Goal: Transaction & Acquisition: Book appointment/travel/reservation

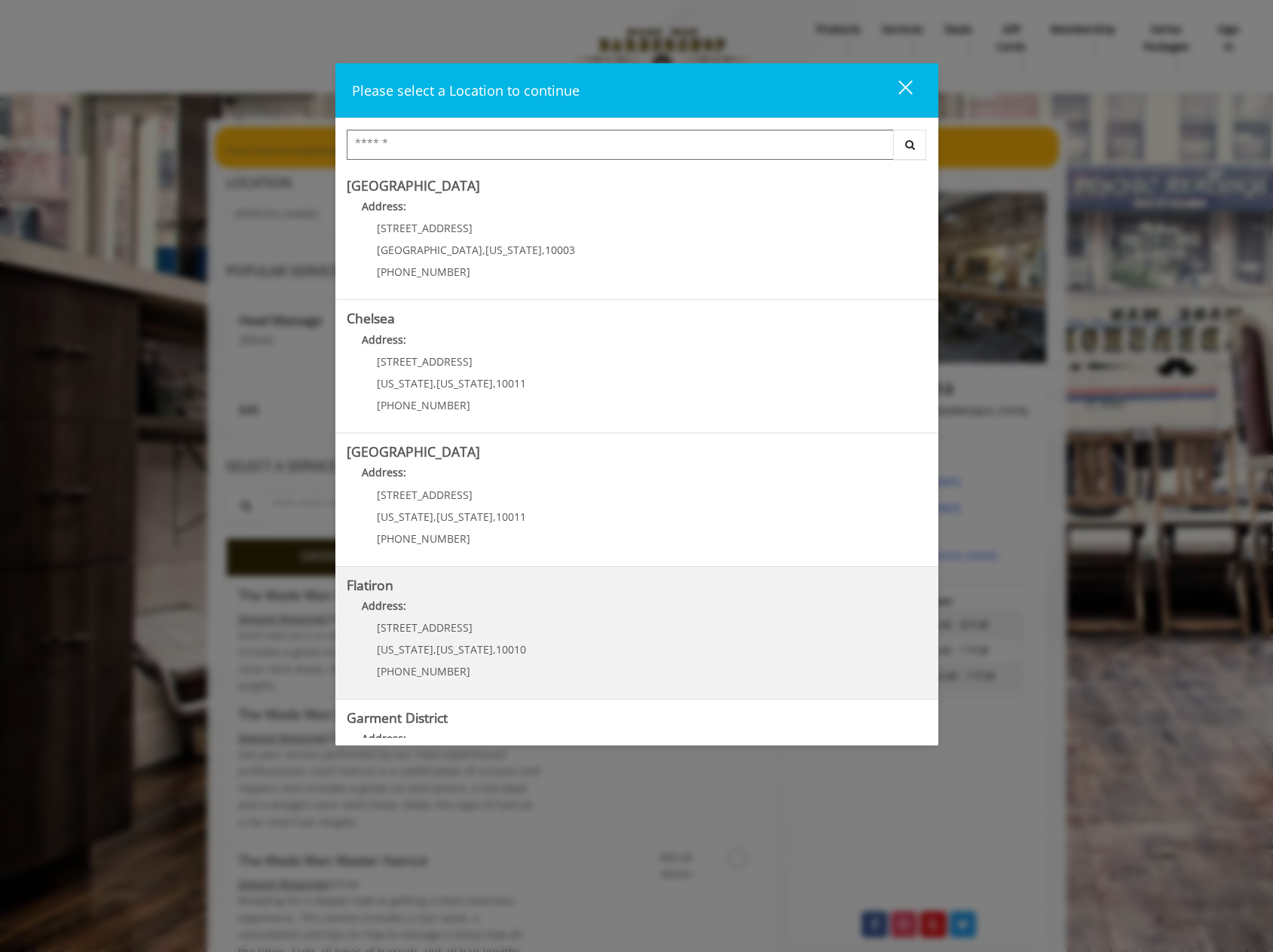
scroll to position [94, 0]
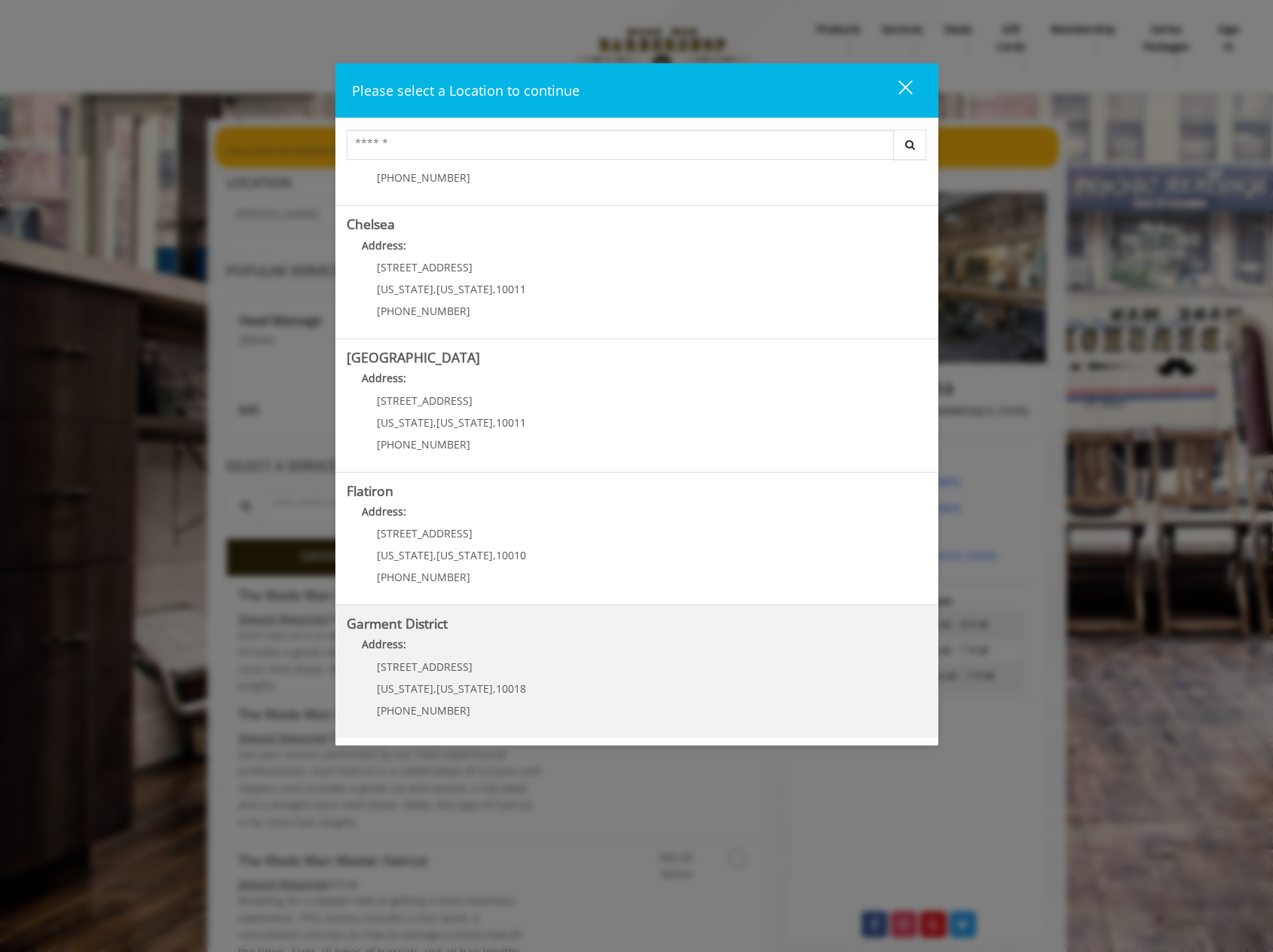
click at [463, 640] on District "Address:" at bounding box center [637, 648] width 581 height 24
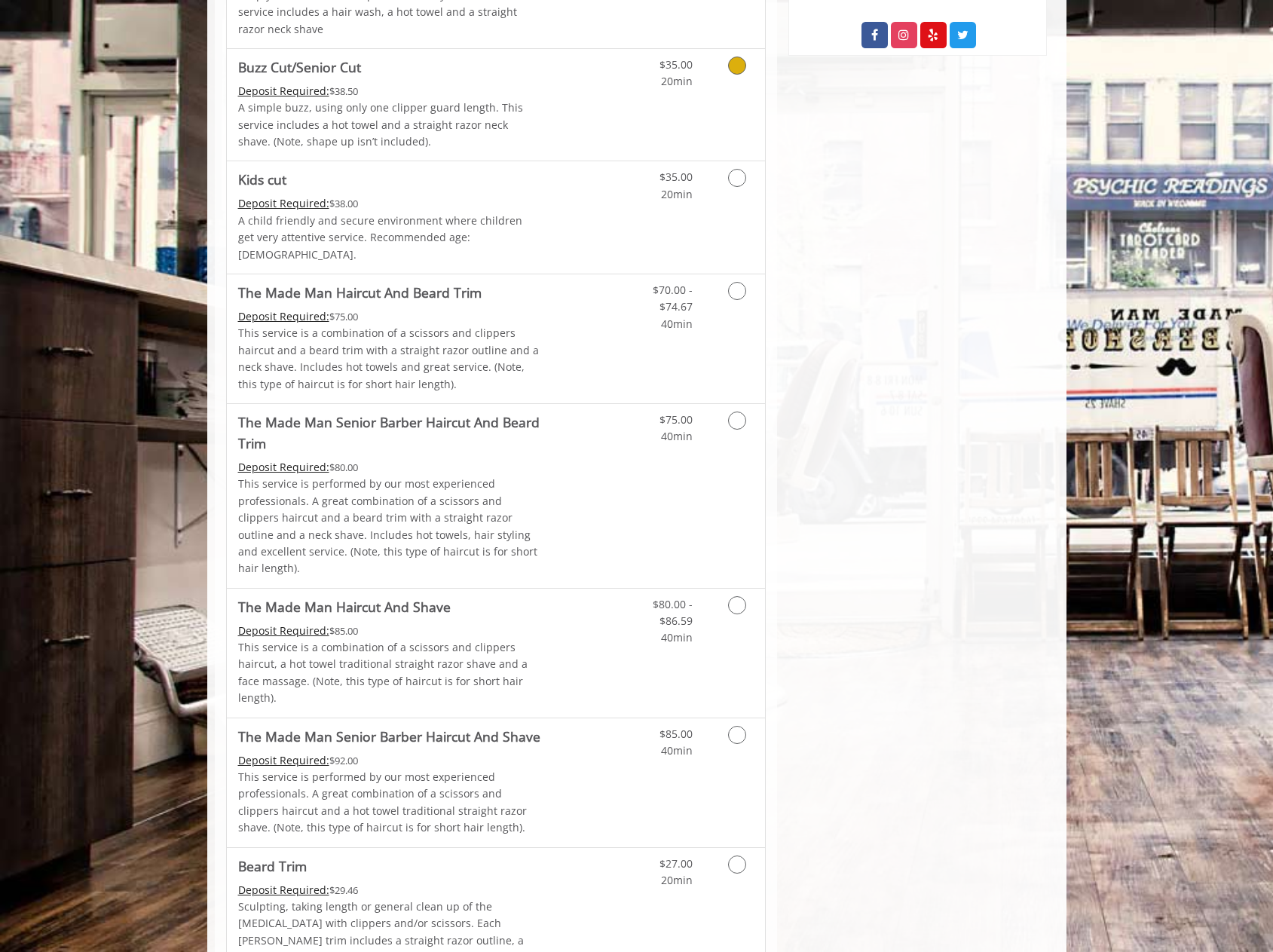
scroll to position [905, 0]
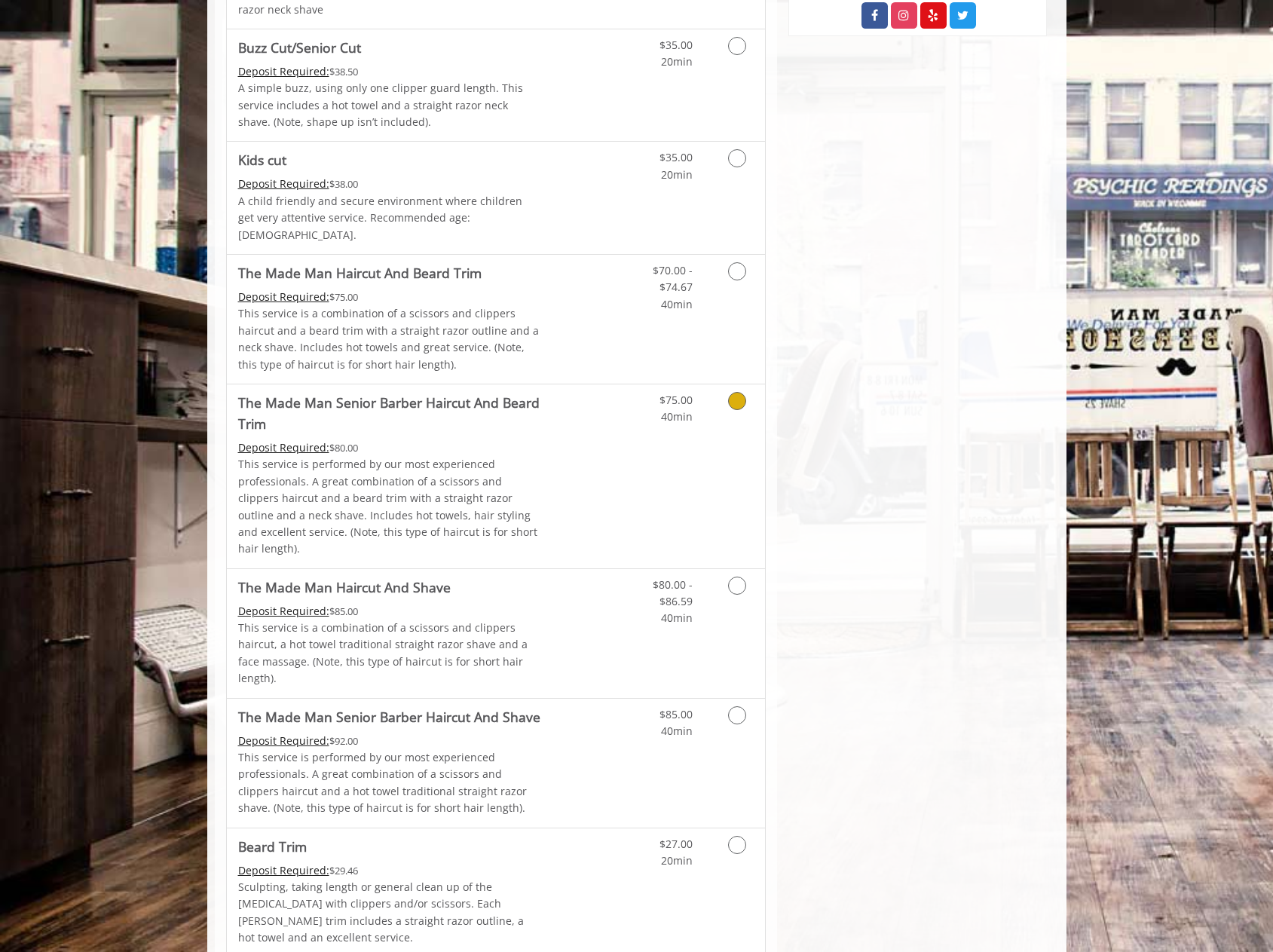
click at [469, 459] on p "This service is performed by our most experienced professionals. A great combin…" at bounding box center [390, 506] width 304 height 101
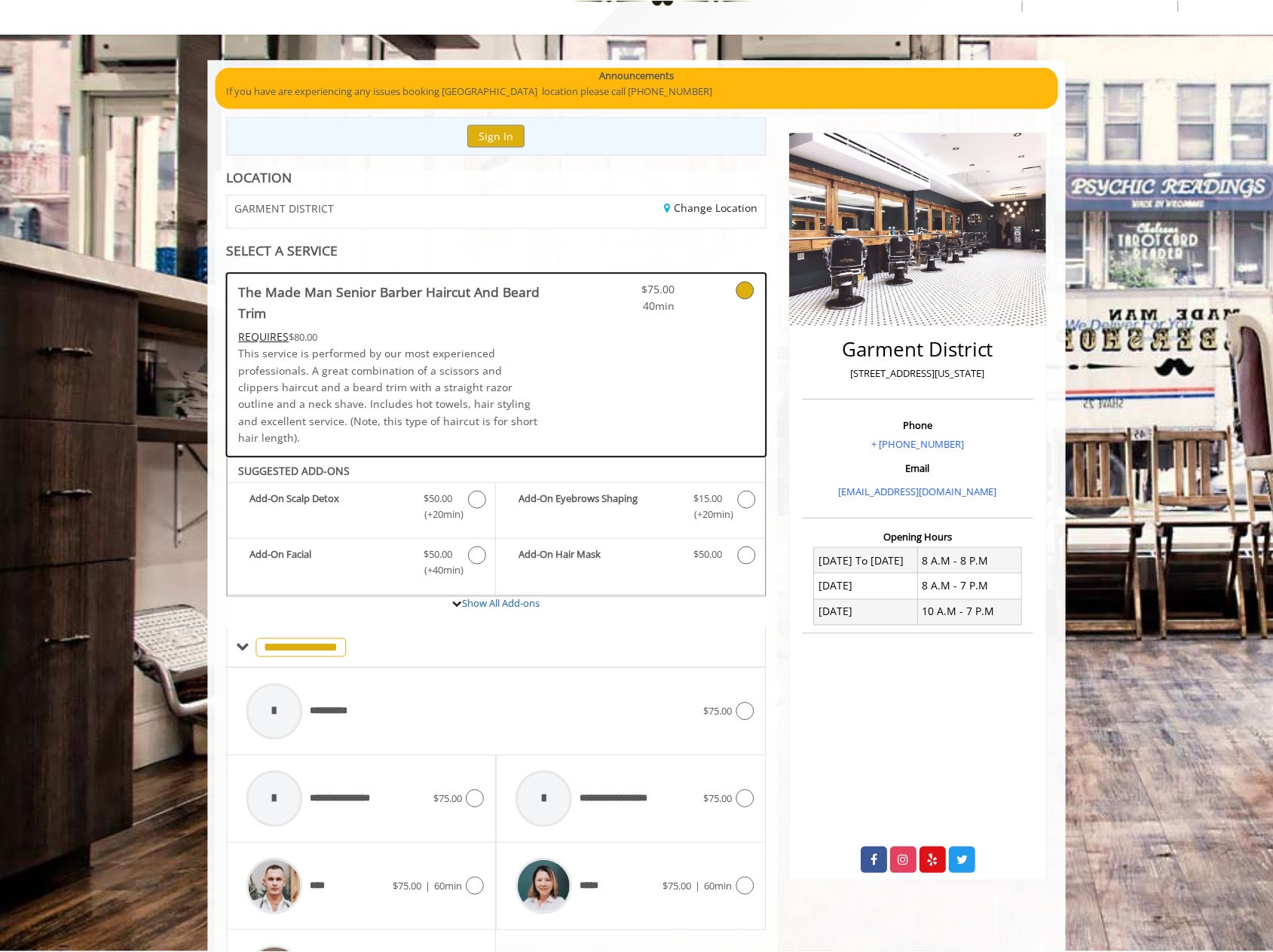
scroll to position [0, 0]
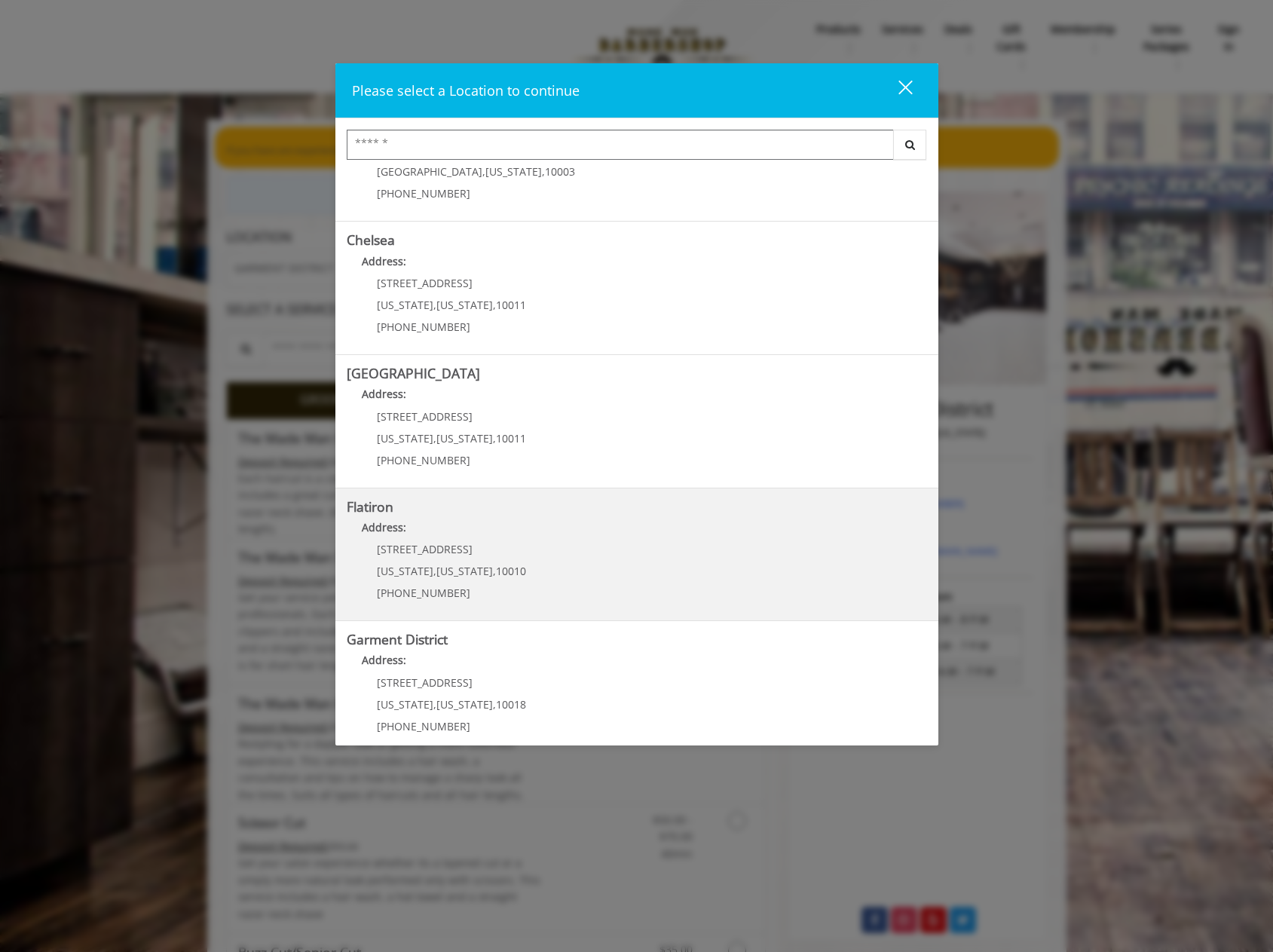
scroll to position [94, 0]
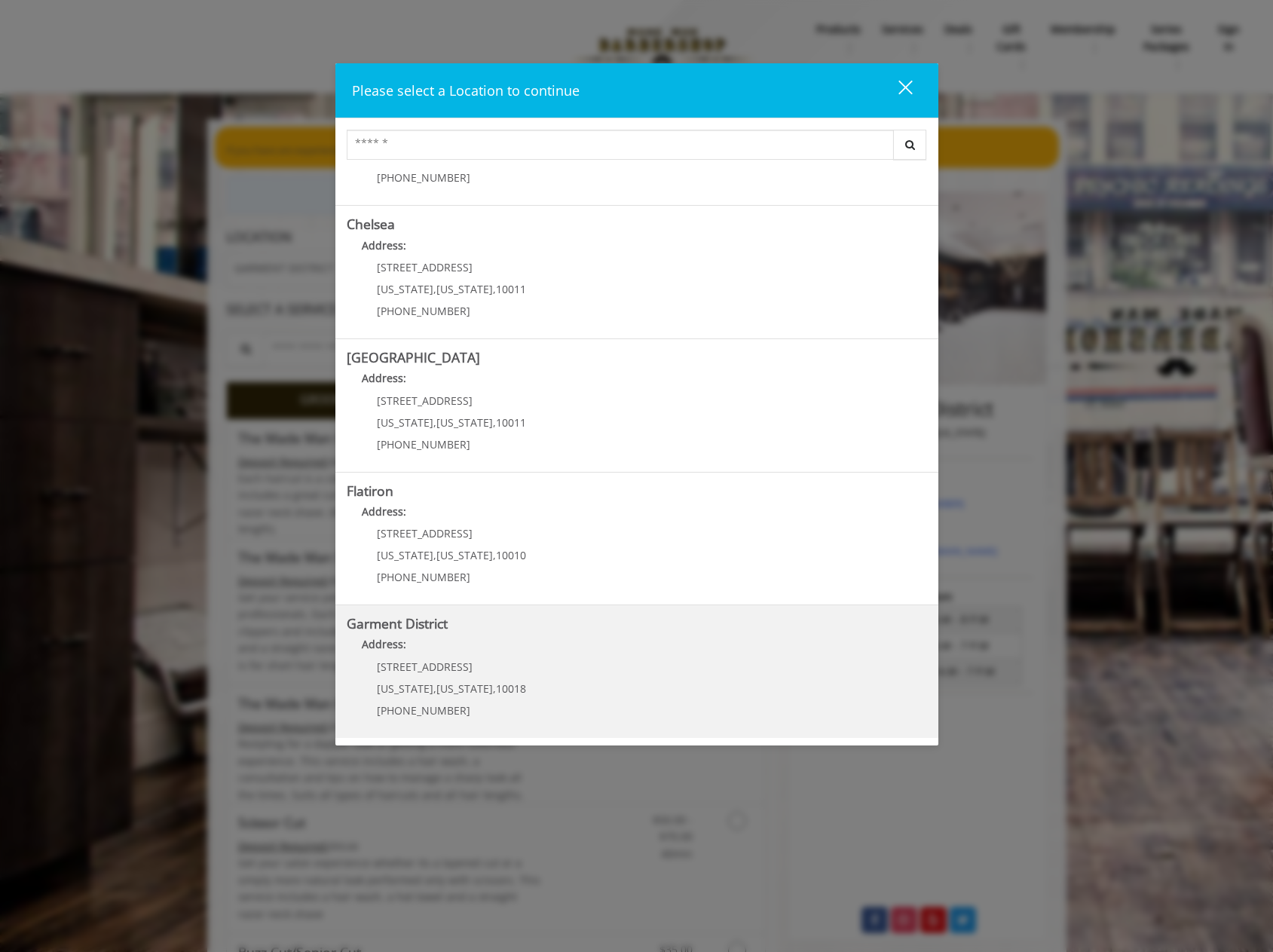
click at [441, 658] on District "Address:" at bounding box center [637, 648] width 581 height 24
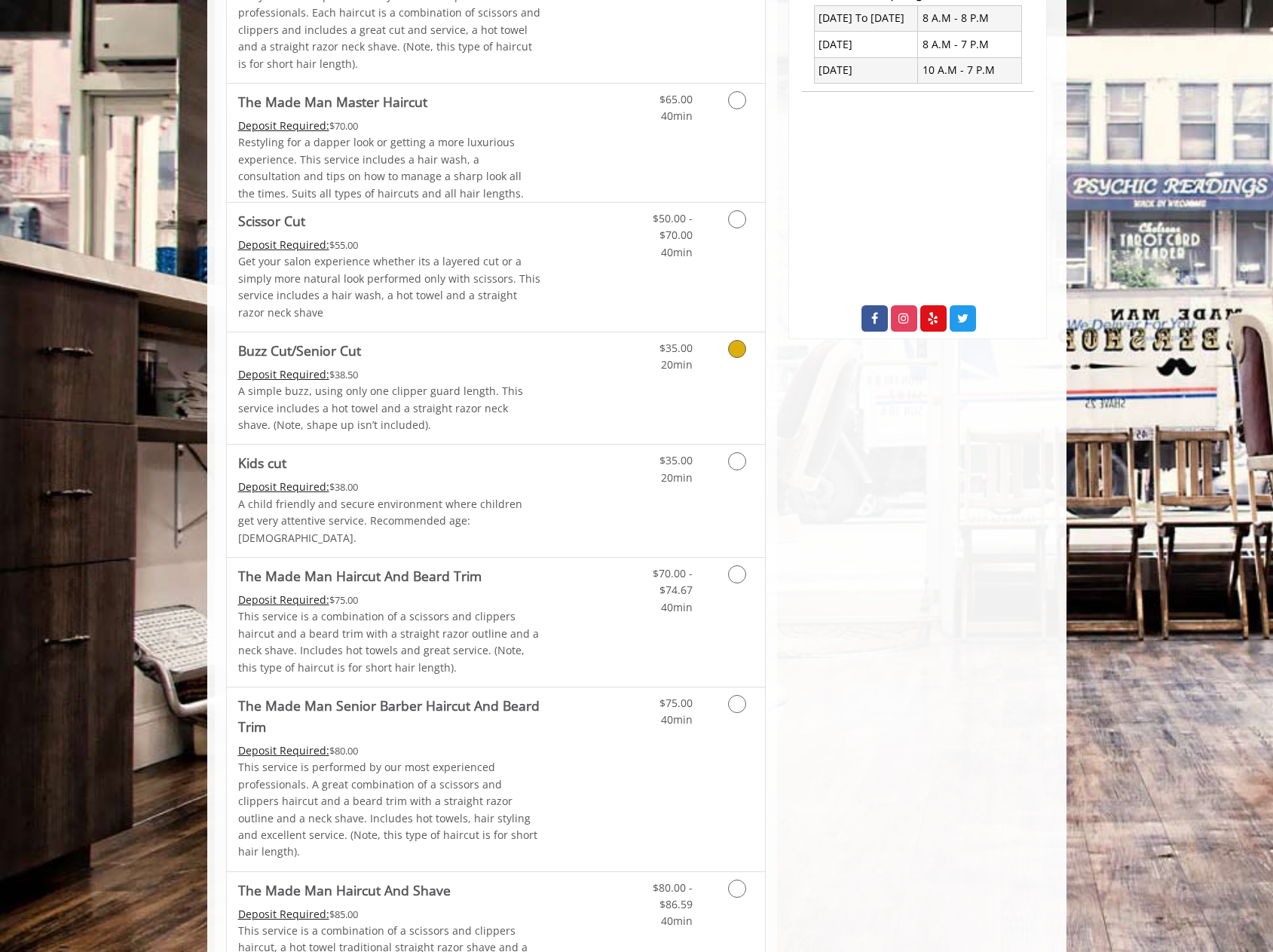
scroll to position [603, 0]
click at [430, 607] on p "This service is a combination of a scissors and clippers haircut and a beard tr…" at bounding box center [390, 641] width 304 height 68
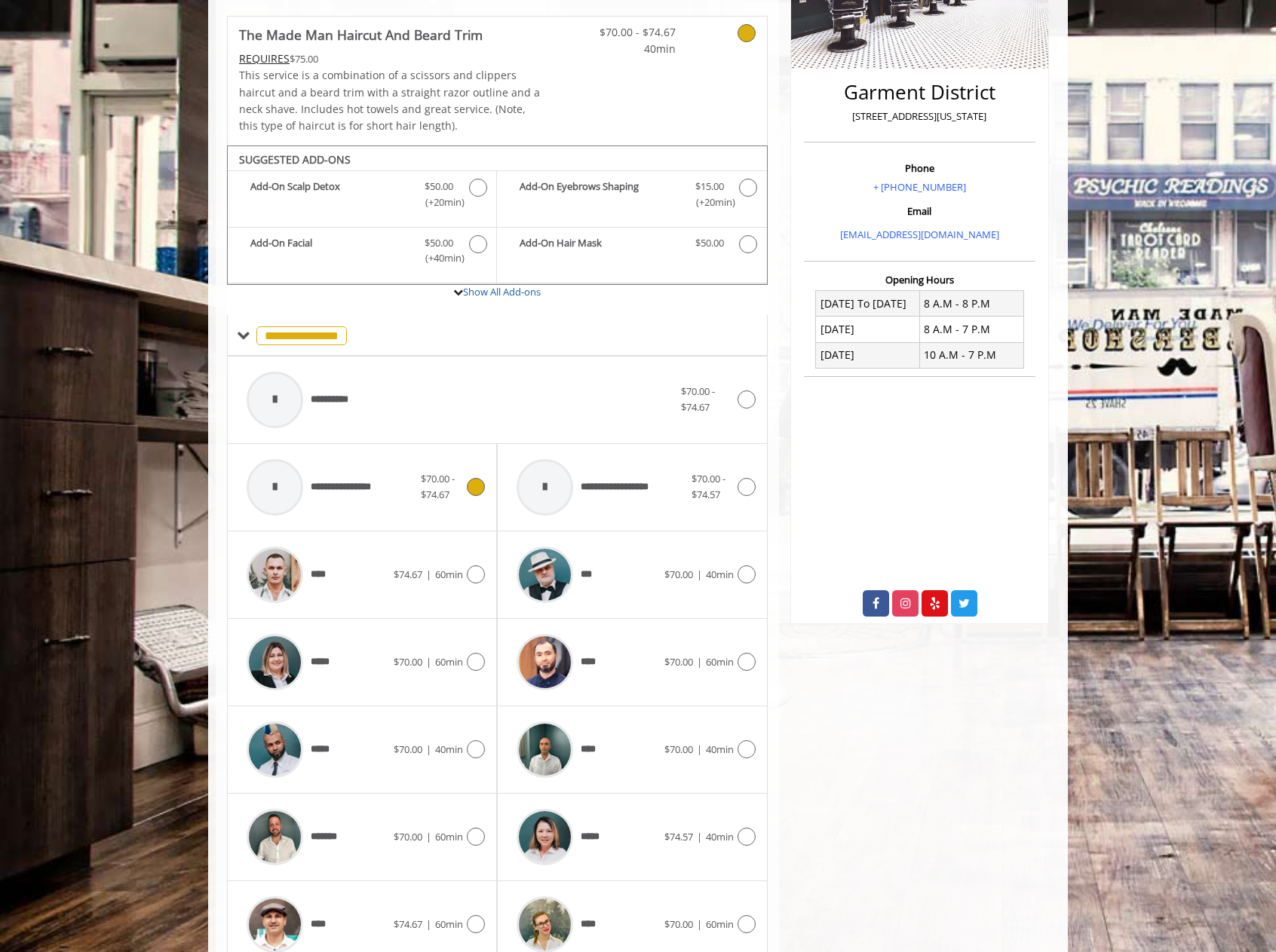
scroll to position [386, 0]
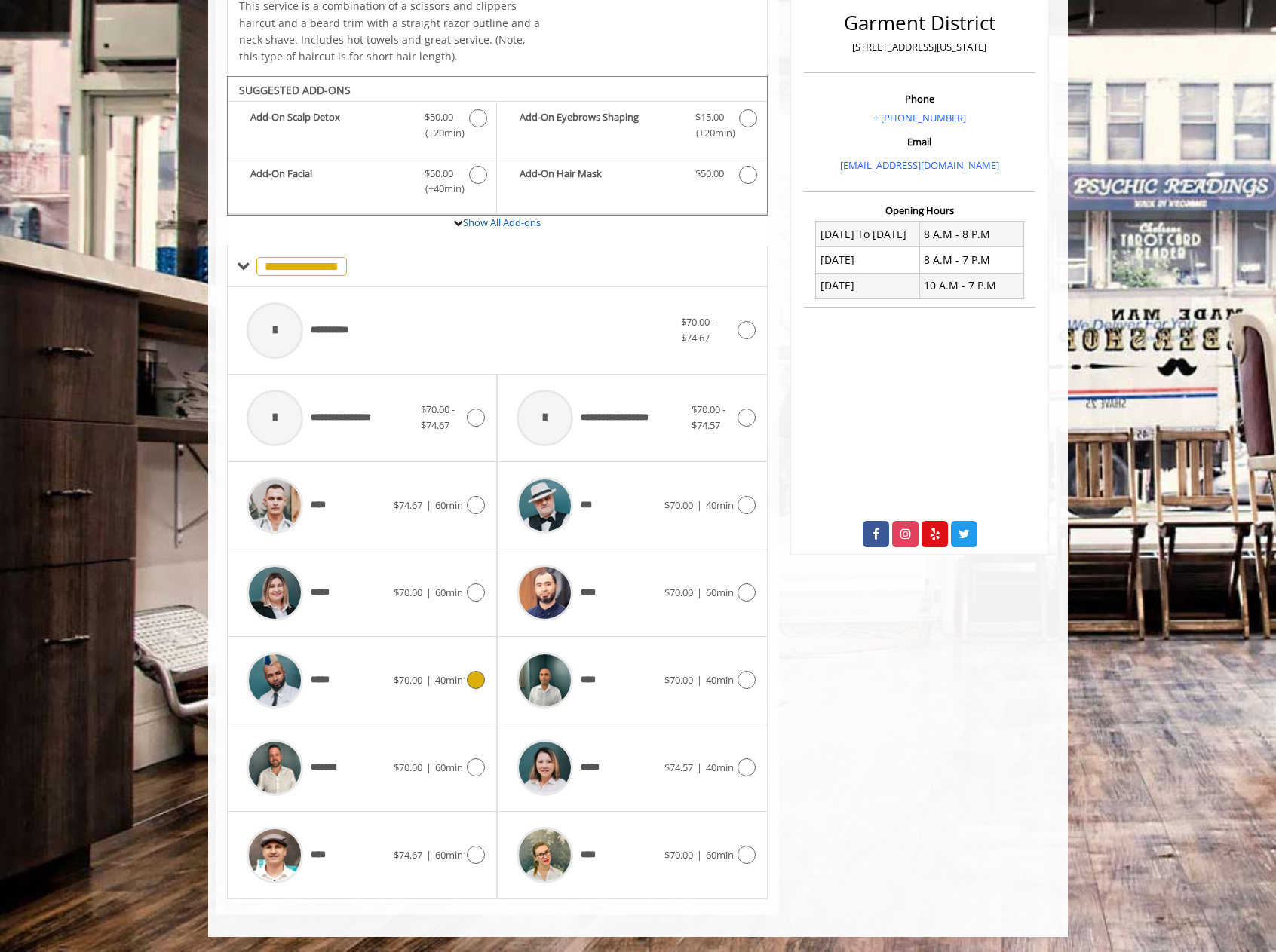
click at [475, 678] on icon at bounding box center [476, 679] width 18 height 18
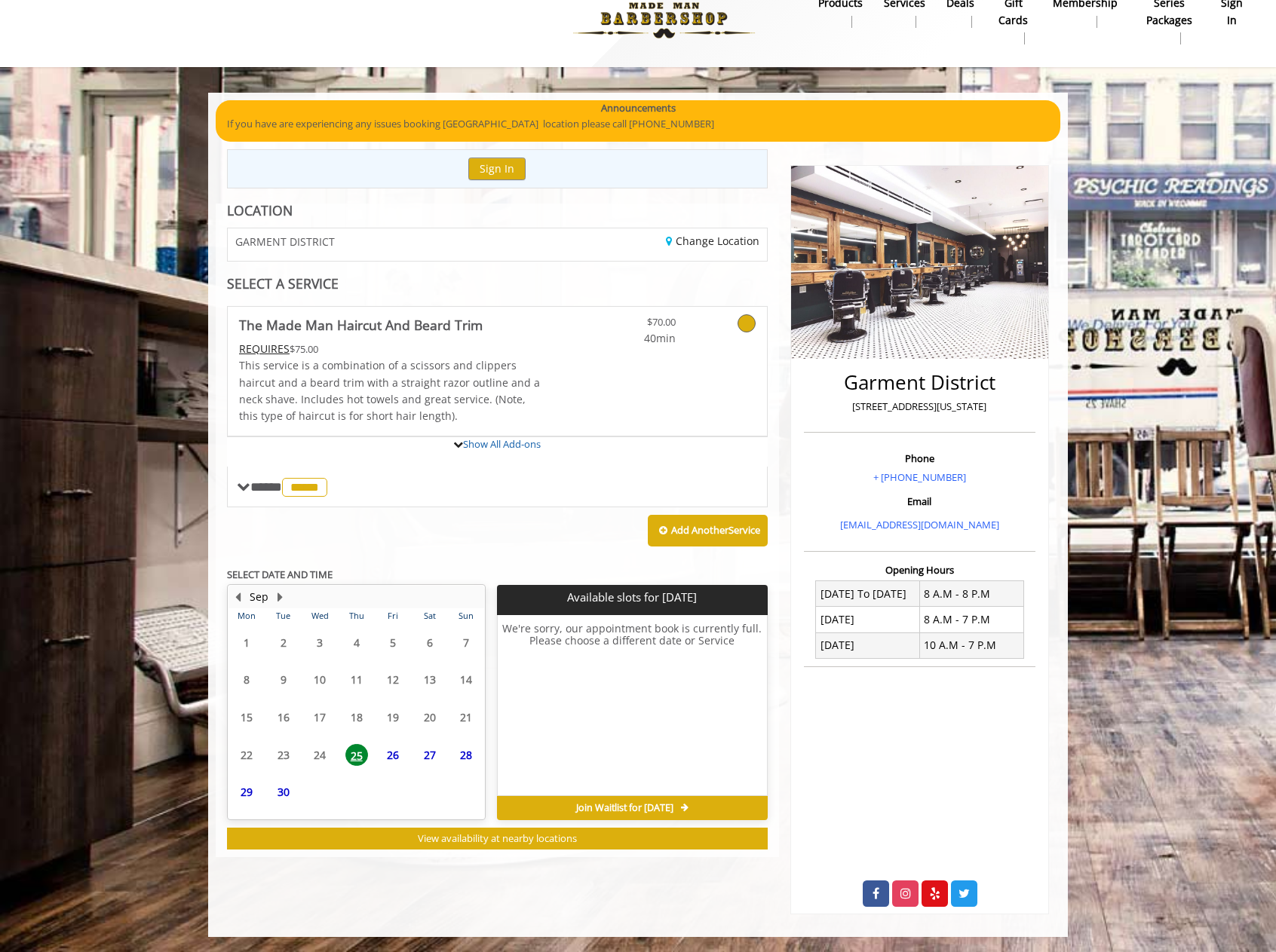
scroll to position [108, 0]
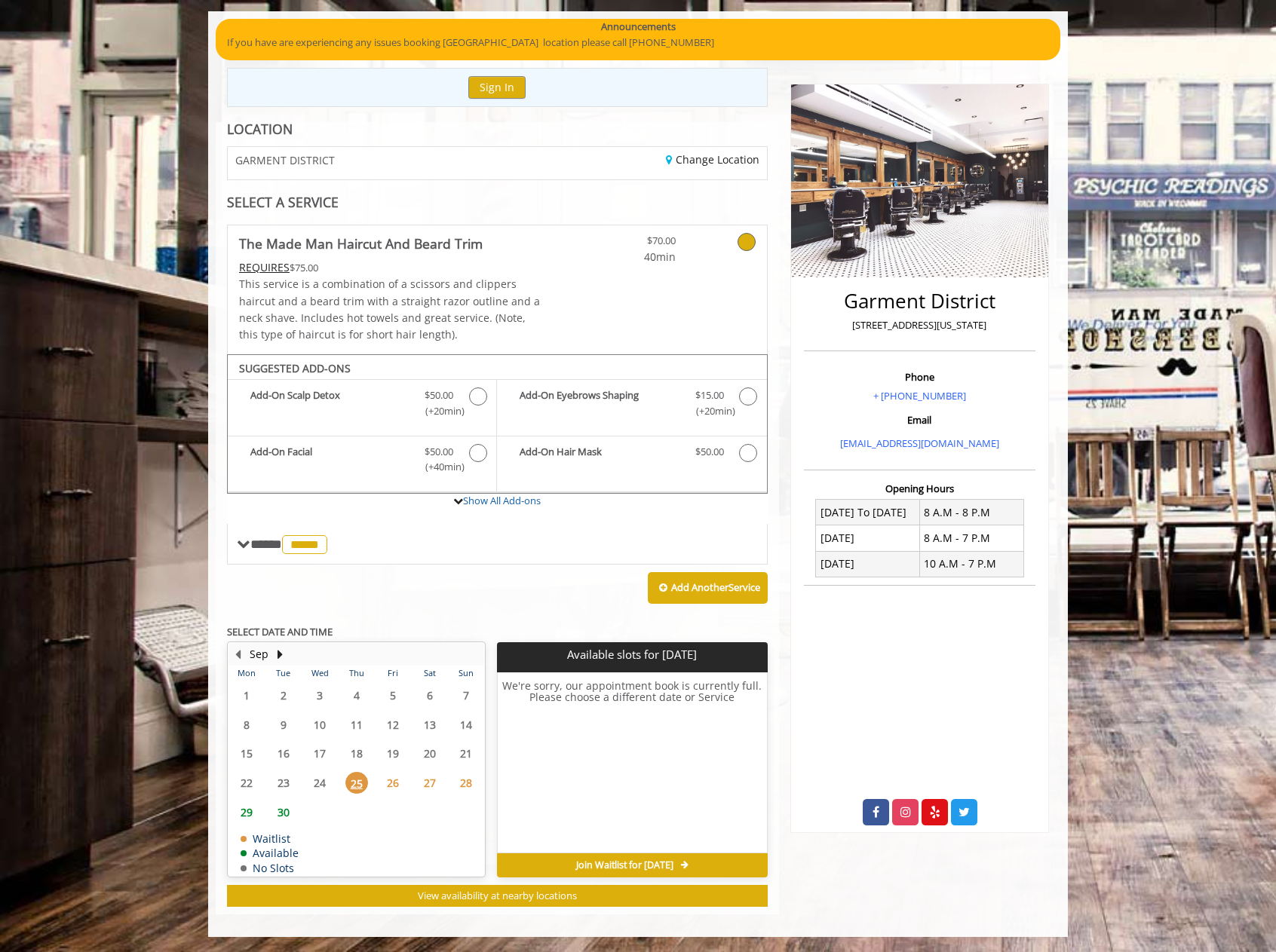
click at [359, 787] on span "25" at bounding box center [356, 783] width 22 height 22
